Goal: Check status: Check status

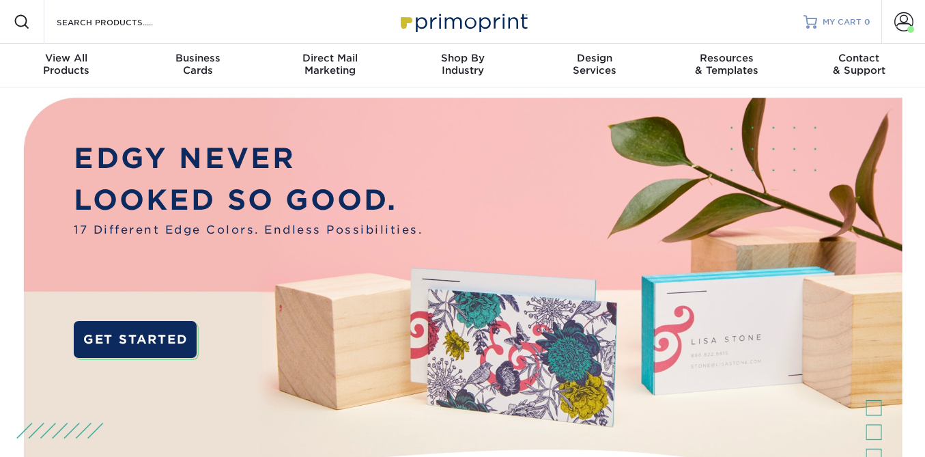
click at [847, 21] on span "MY CART" at bounding box center [841, 22] width 39 height 12
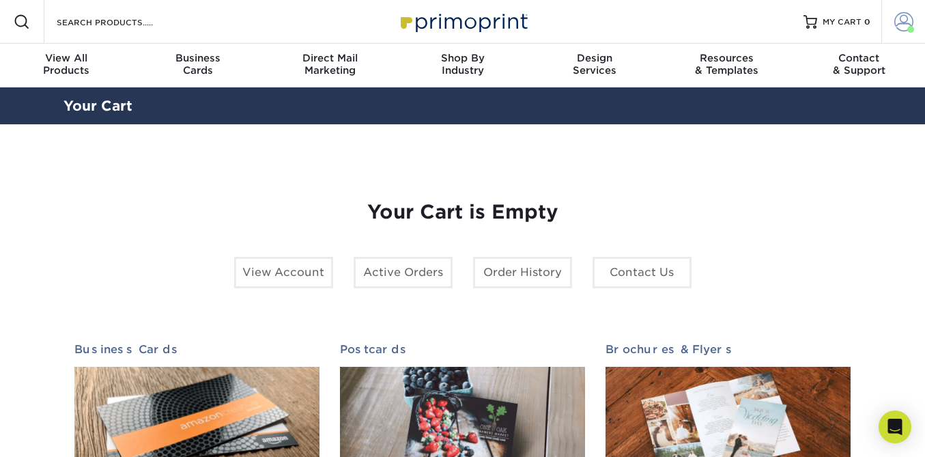
click at [904, 16] on span at bounding box center [903, 21] width 19 height 19
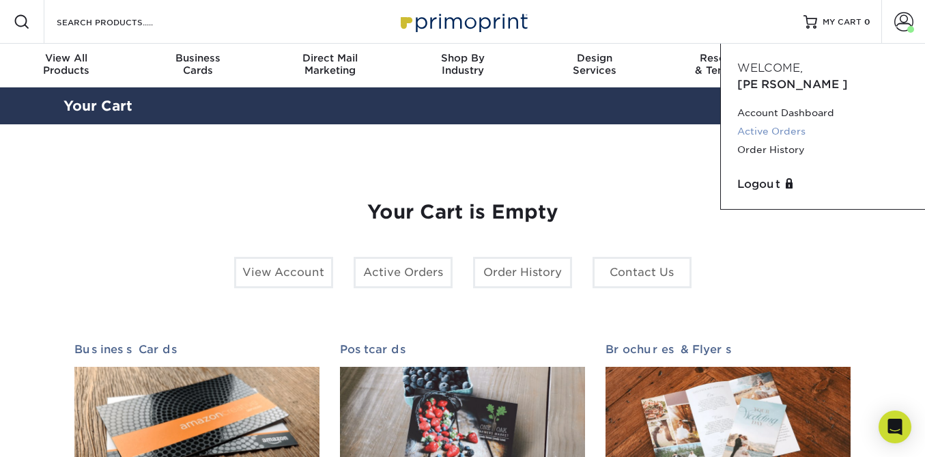
click at [781, 122] on link "Active Orders" at bounding box center [822, 131] width 171 height 18
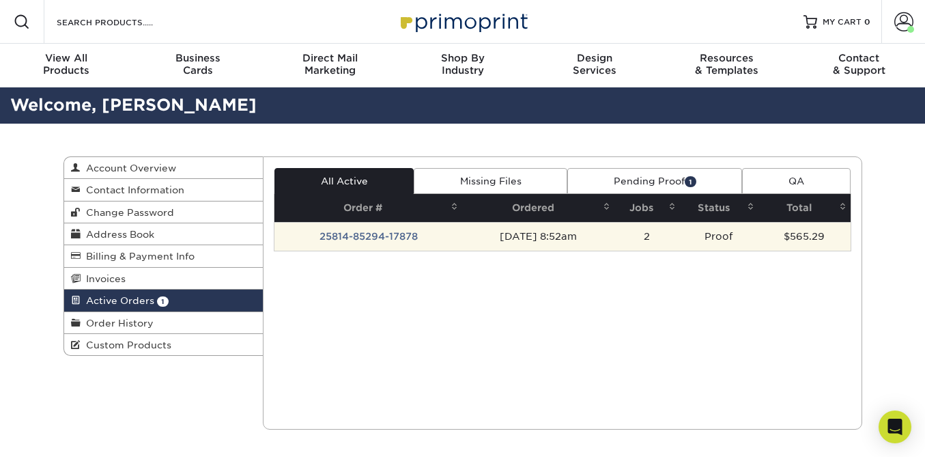
click at [382, 241] on td "25814-85294-17878" at bounding box center [368, 236] width 188 height 29
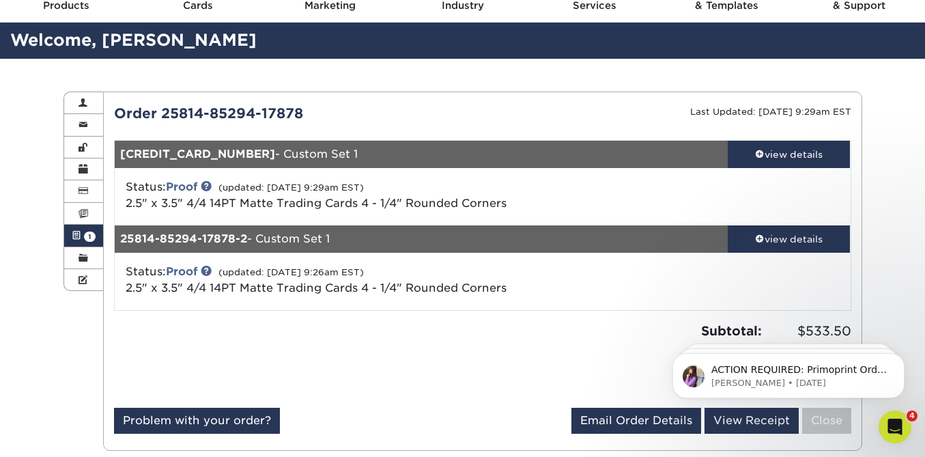
scroll to position [72, 0]
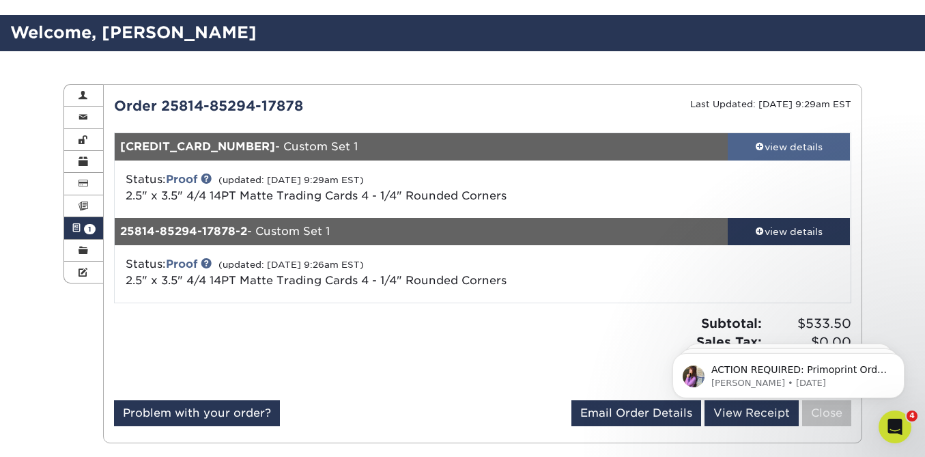
click at [785, 134] on link "view details" at bounding box center [788, 146] width 123 height 27
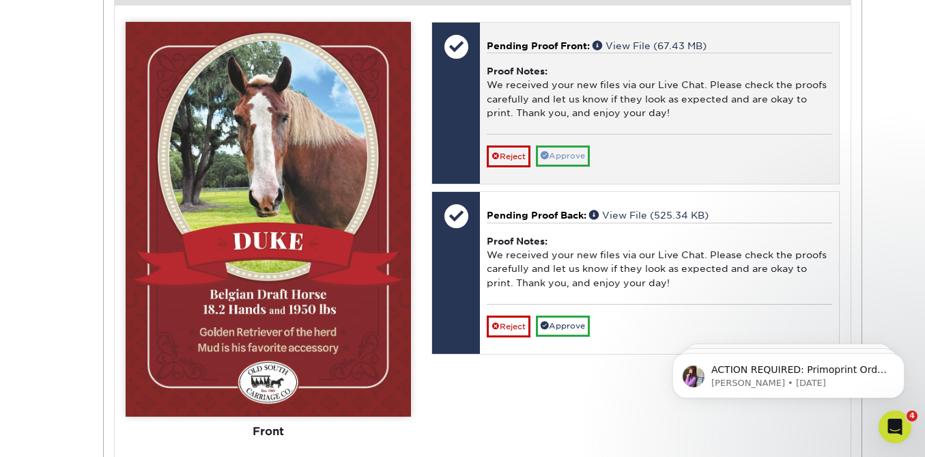
scroll to position [554, 0]
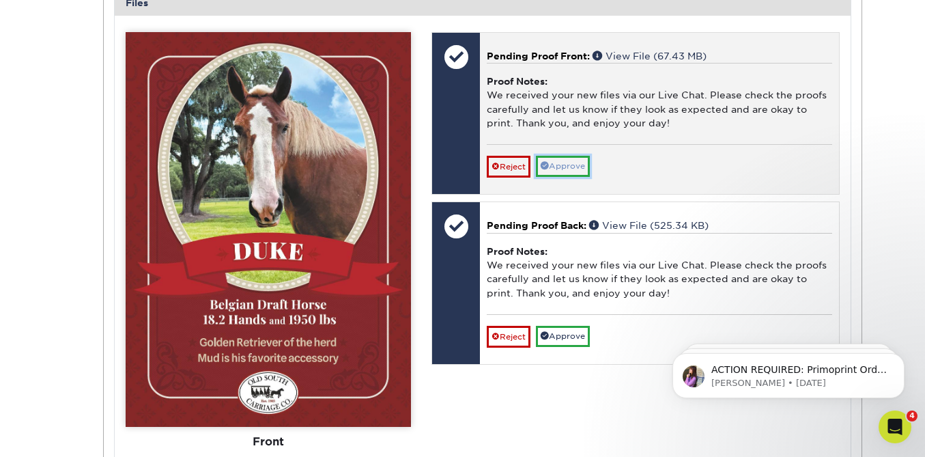
click at [579, 169] on link "Approve" at bounding box center [563, 166] width 54 height 21
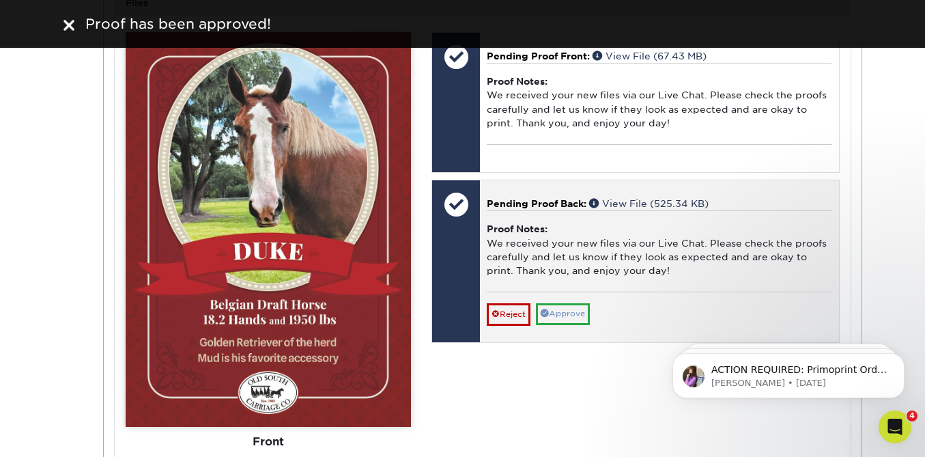
click at [564, 332] on div "Pending Proof Back: View File (525.34 KB) Proof Notes: We received your new fil…" at bounding box center [659, 261] width 358 height 162
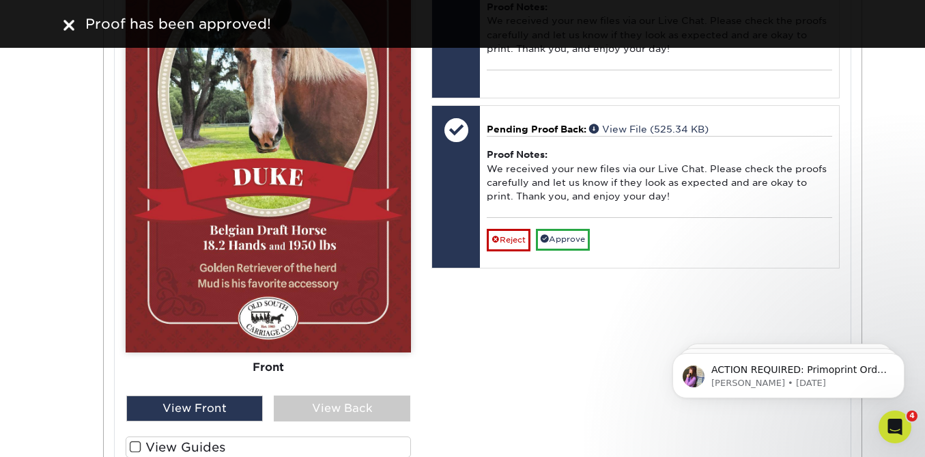
scroll to position [660, 0]
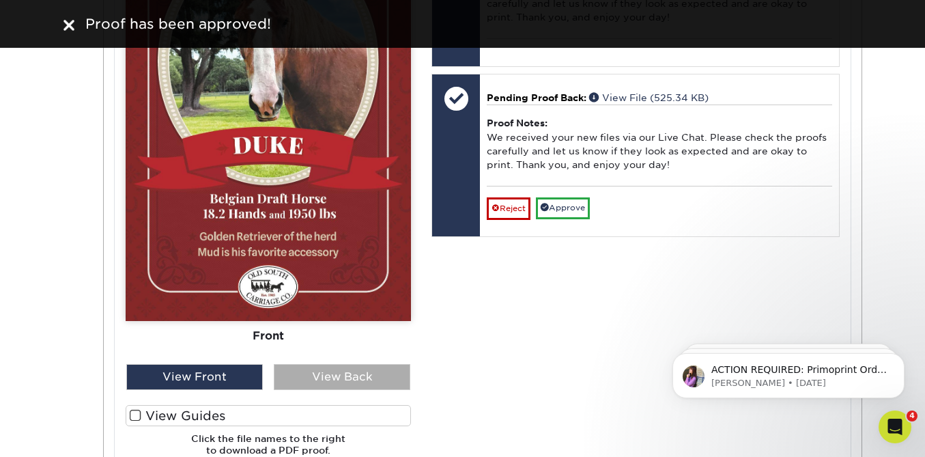
click at [322, 377] on div "View Back" at bounding box center [342, 377] width 136 height 26
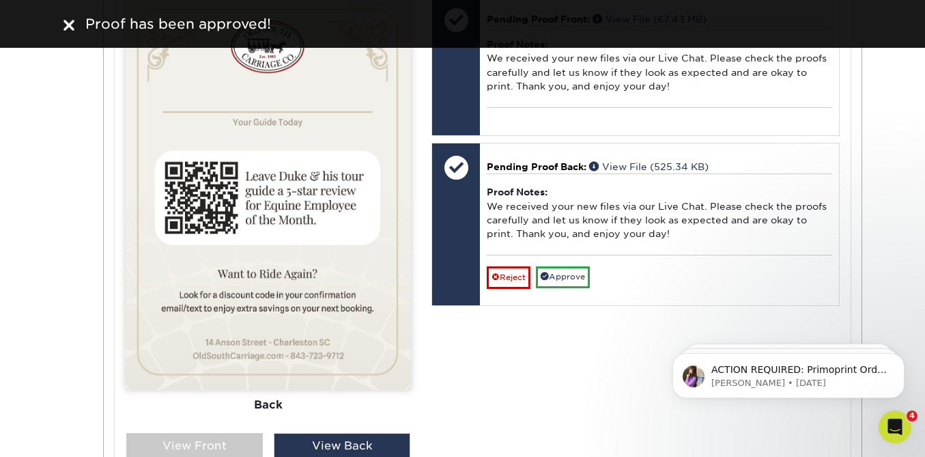
scroll to position [583, 0]
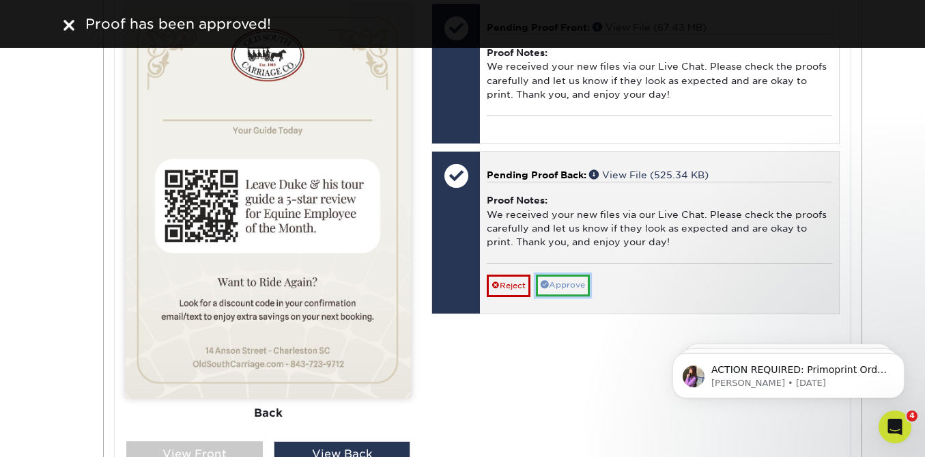
click at [570, 292] on link "Approve" at bounding box center [563, 284] width 54 height 21
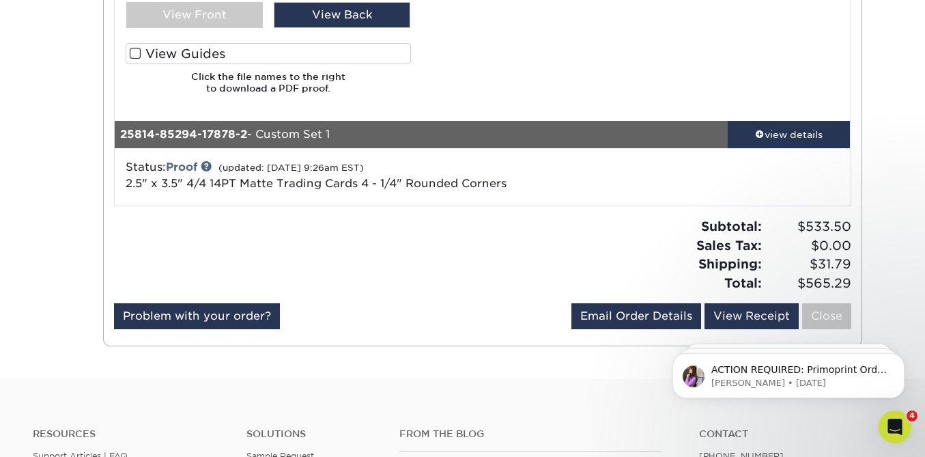
scroll to position [1034, 0]
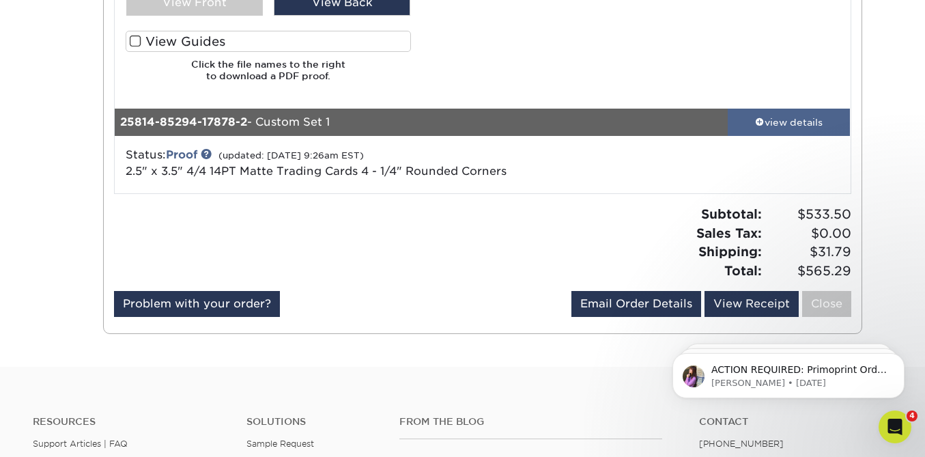
click at [774, 115] on div "view details" at bounding box center [788, 122] width 123 height 14
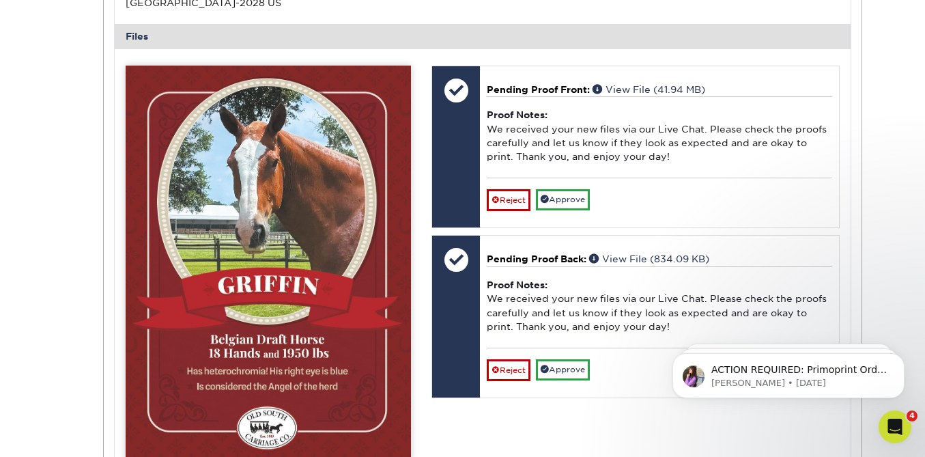
scroll to position [1460, 0]
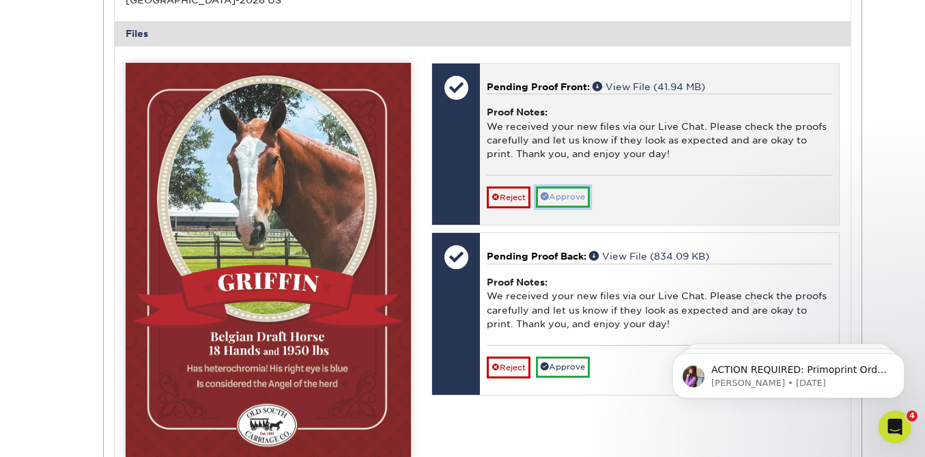
click at [572, 197] on link "Approve" at bounding box center [563, 196] width 54 height 21
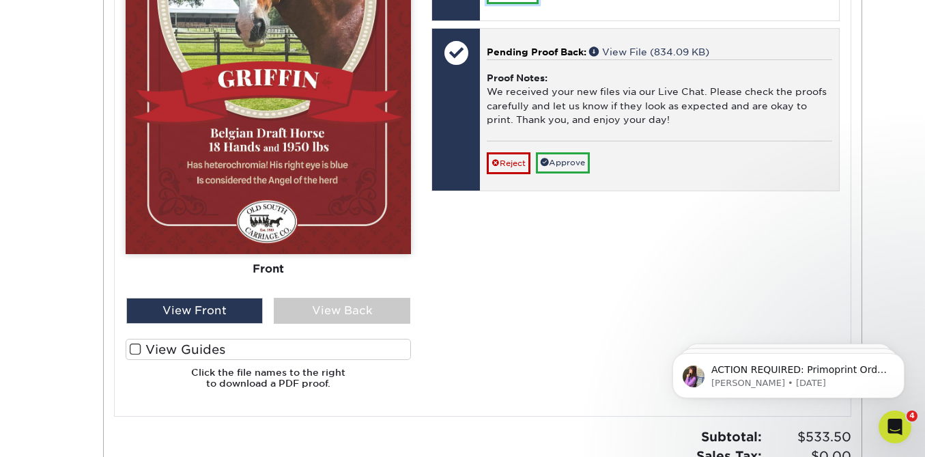
scroll to position [1668, 0]
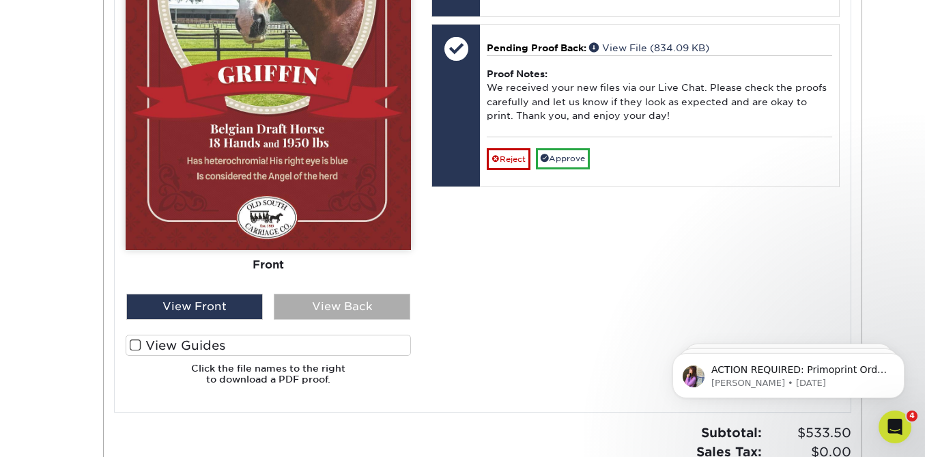
click at [363, 313] on div "View Back" at bounding box center [342, 306] width 136 height 26
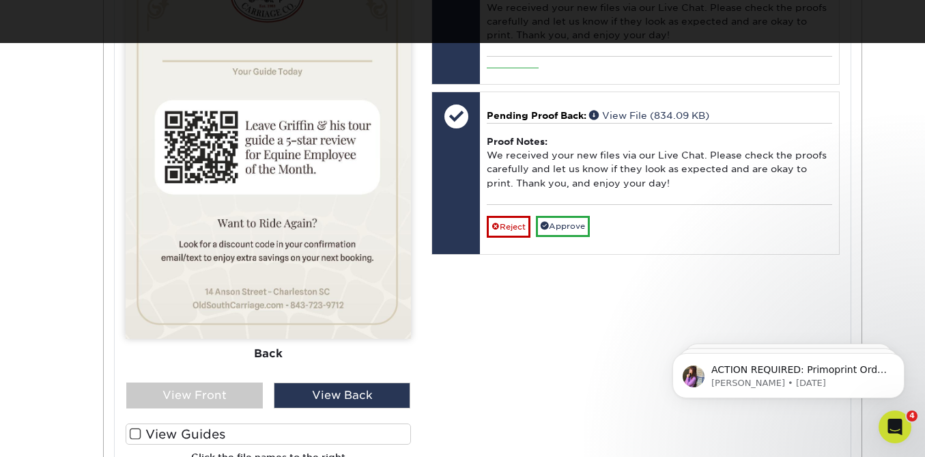
scroll to position [1574, 0]
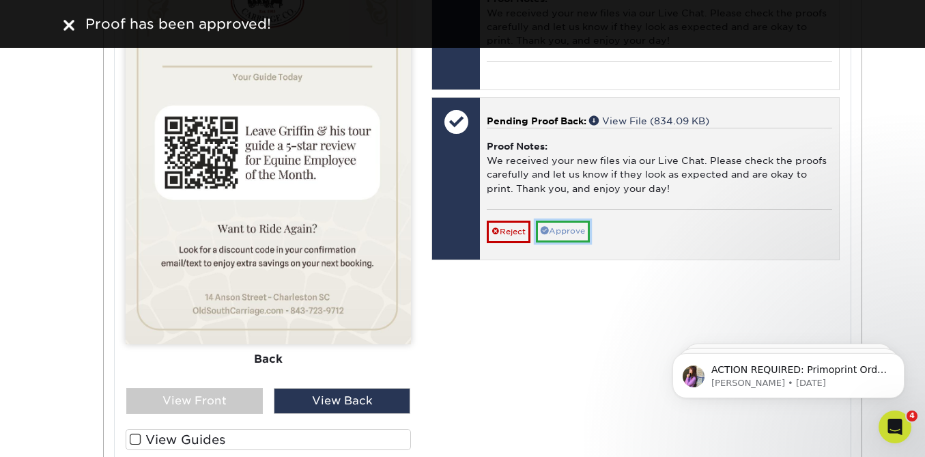
click at [566, 229] on link "Approve" at bounding box center [563, 230] width 54 height 21
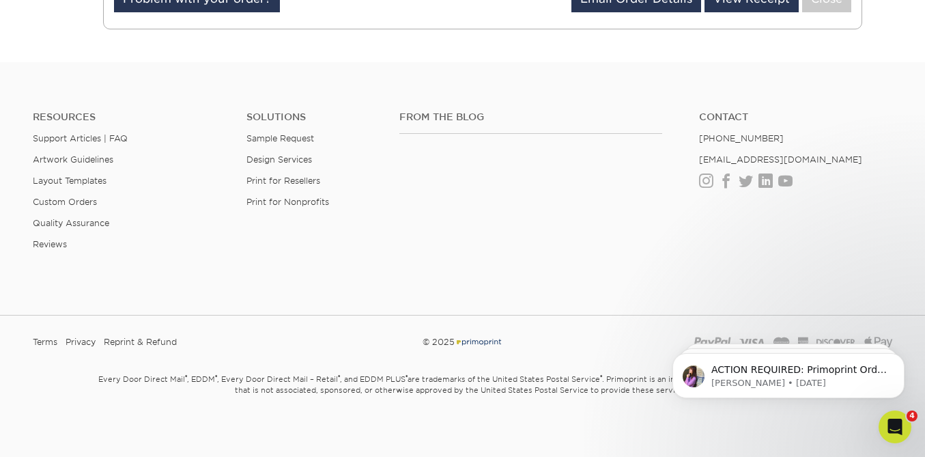
scroll to position [2196, 0]
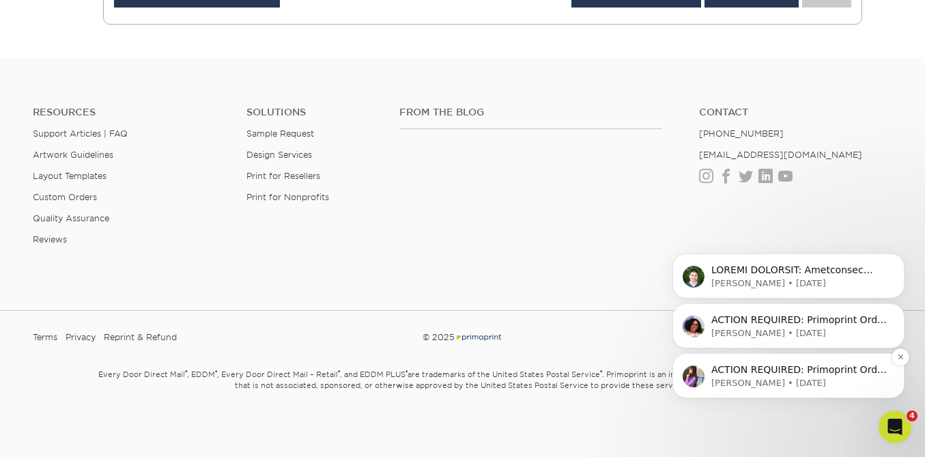
click at [828, 375] on p "ACTION REQUIRED: Primoprint Order 25814-85294-17878 Thank you for placing your …" at bounding box center [799, 370] width 176 height 14
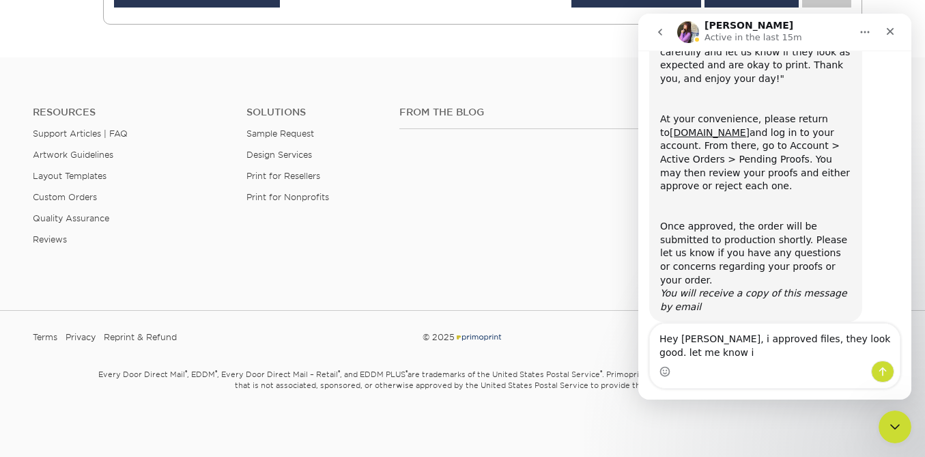
scroll to position [196, 0]
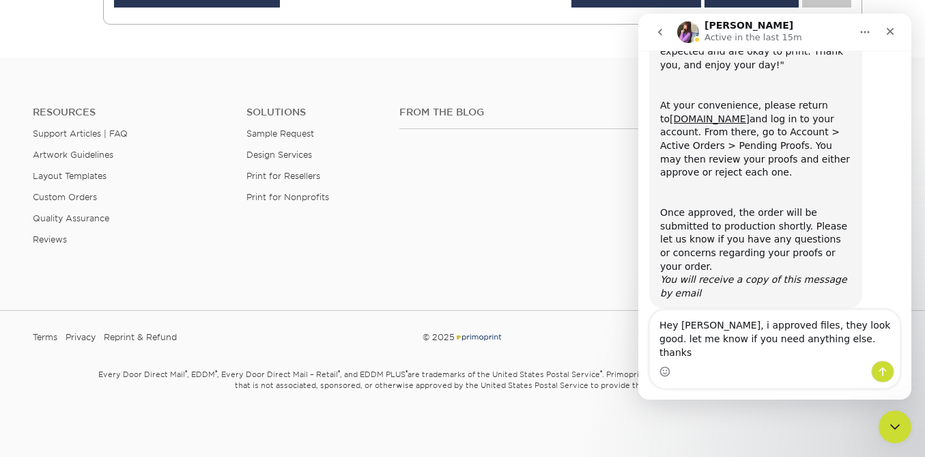
type textarea "Hey [PERSON_NAME], i approved files, they look good. let me know if you need an…"
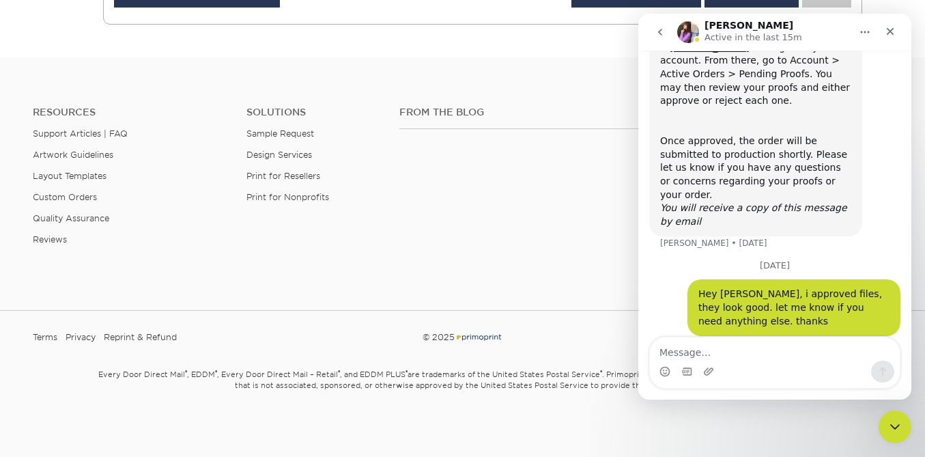
scroll to position [268, 0]
click at [884, 33] on icon "Close" at bounding box center [889, 31] width 11 height 11
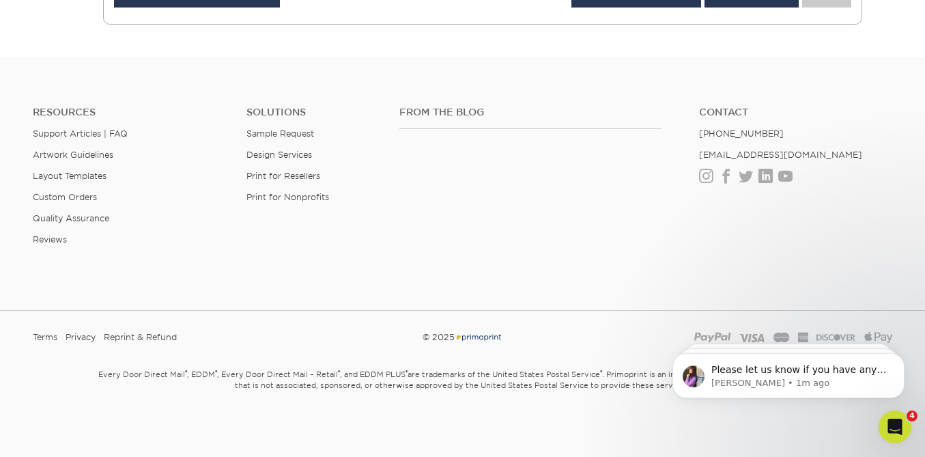
scroll to position [429, 0]
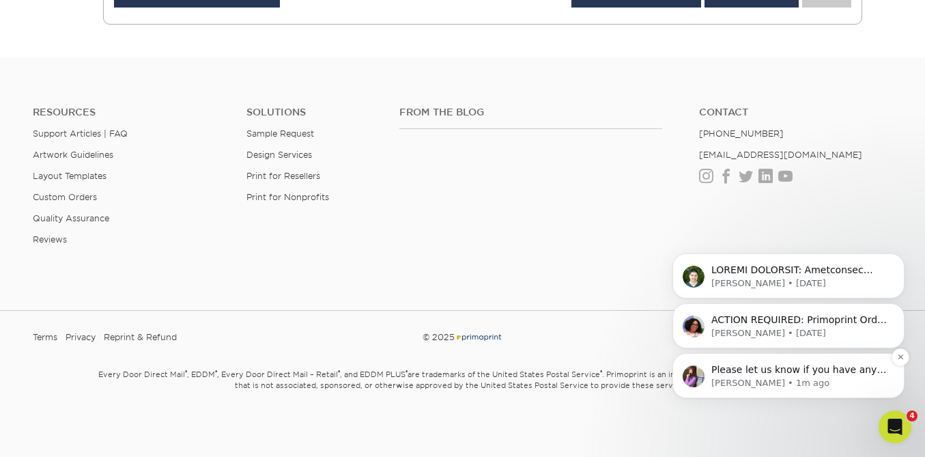
click at [798, 371] on p "Please let us know if you have any questions. Have a great day!" at bounding box center [799, 370] width 176 height 14
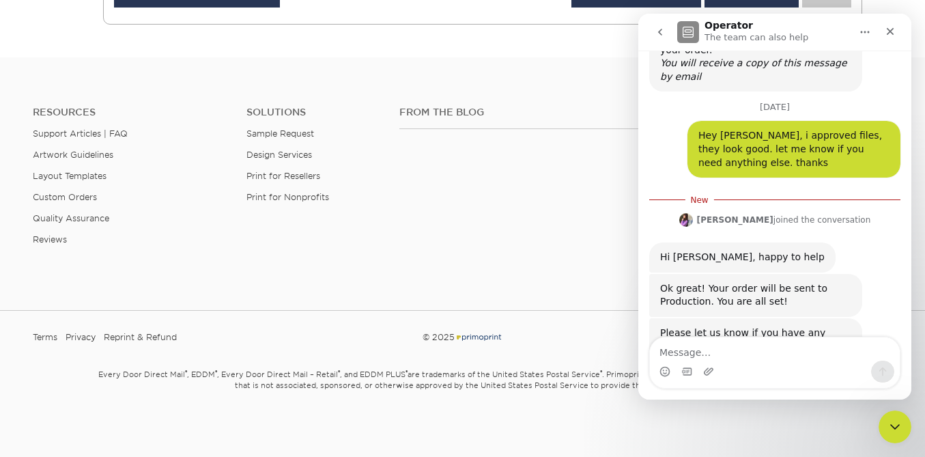
scroll to position [451, 0]
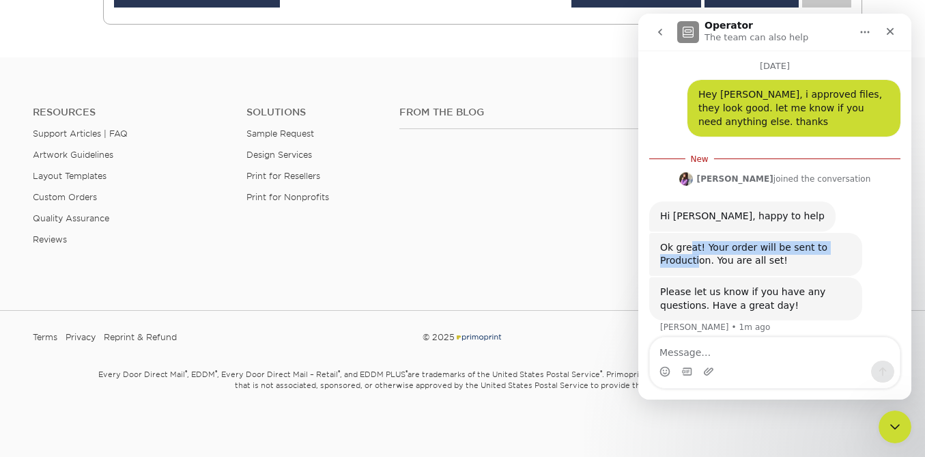
drag, startPoint x: 687, startPoint y: 228, endPoint x: 699, endPoint y: 245, distance: 20.6
click at [698, 245] on div "Ok great! Your order will be sent to Production. You are all set!" at bounding box center [755, 254] width 191 height 27
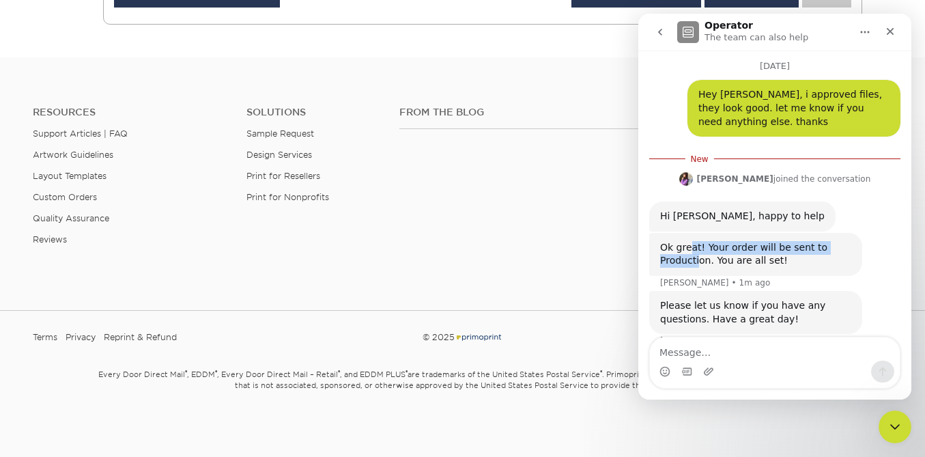
click at [699, 245] on div "Ok great! Your order will be sent to Production. You are all set!" at bounding box center [755, 254] width 191 height 27
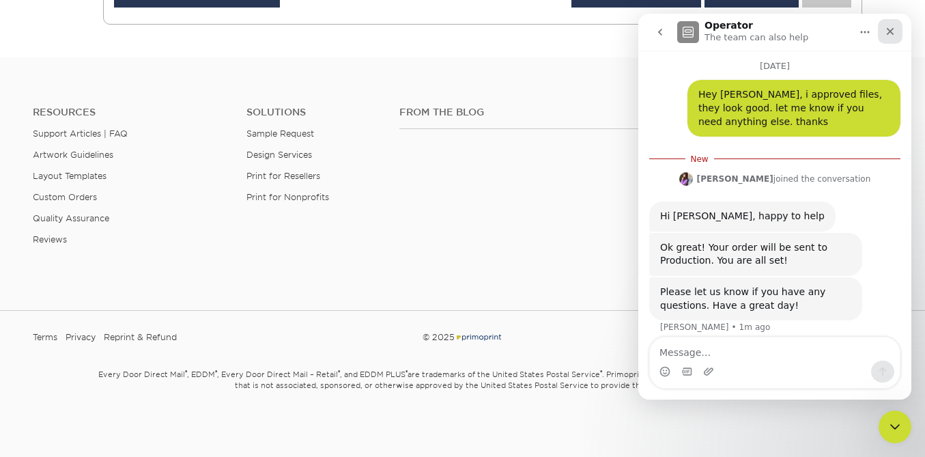
click at [895, 20] on div "Close" at bounding box center [890, 31] width 25 height 25
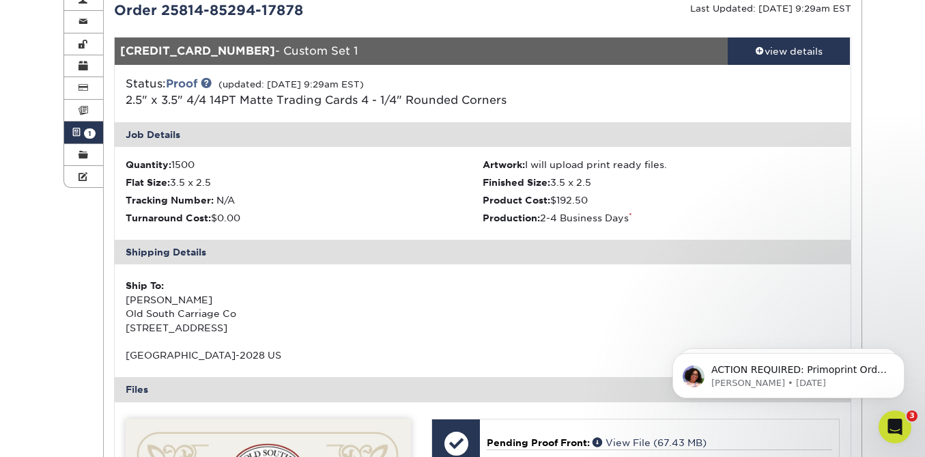
scroll to position [0, 0]
